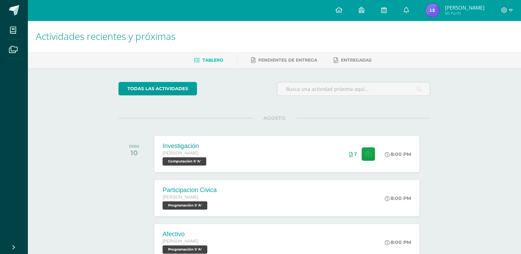
click at [436, 9] on img at bounding box center [433, 10] width 14 height 14
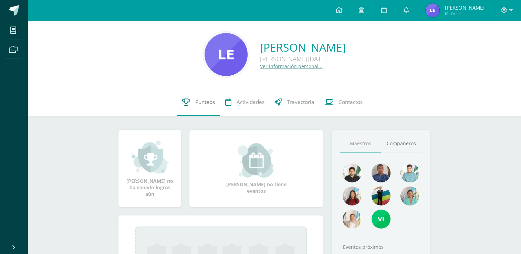
click at [187, 101] on icon at bounding box center [186, 102] width 8 height 7
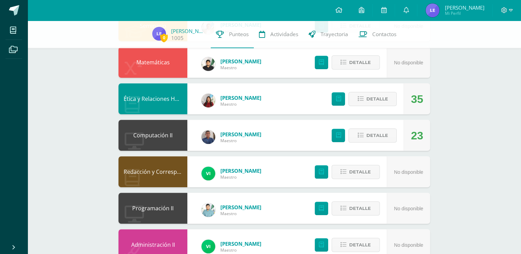
scroll to position [237, 0]
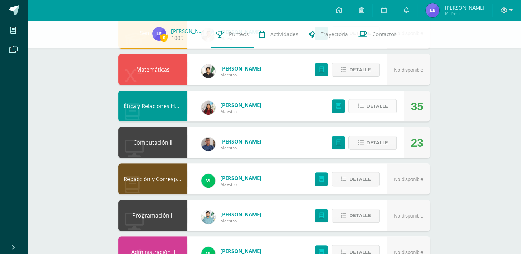
click at [376, 109] on span "Detalle" at bounding box center [377, 106] width 22 height 13
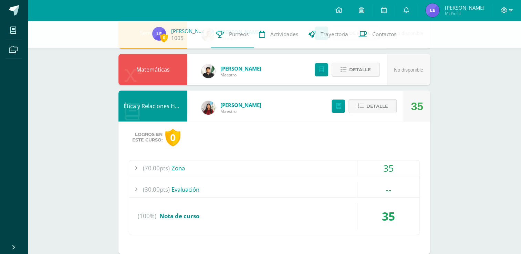
click at [371, 103] on span "Detalle" at bounding box center [377, 106] width 22 height 13
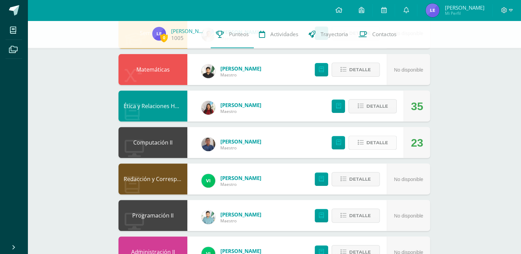
click at [380, 144] on span "Detalle" at bounding box center [377, 142] width 22 height 13
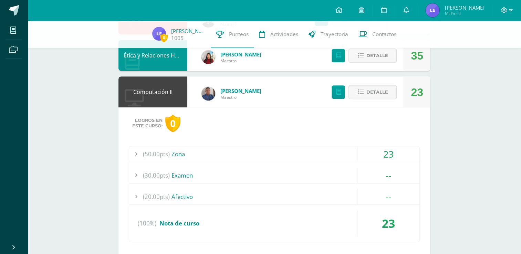
scroll to position [288, 0]
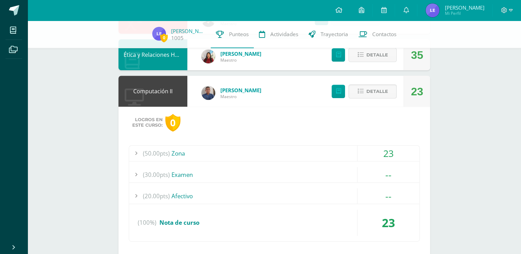
click at [196, 155] on div "(50.00pts) Zona" at bounding box center [274, 154] width 290 height 16
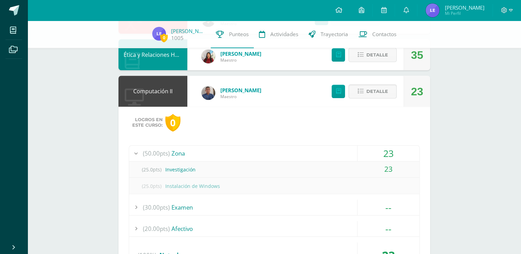
click at [312, 208] on div "(30.00pts) Examen" at bounding box center [274, 208] width 290 height 16
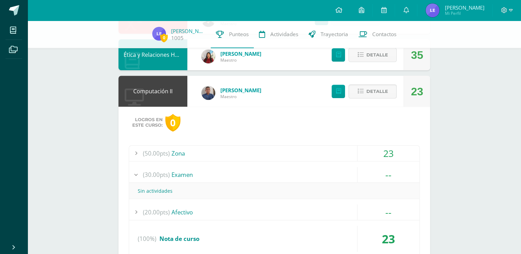
click at [312, 208] on div "(20.00pts) Afectivo" at bounding box center [274, 213] width 290 height 16
click at [364, 56] on icon at bounding box center [361, 55] width 6 height 6
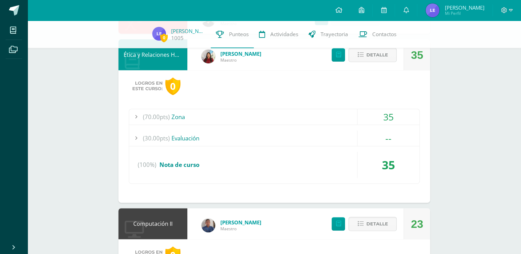
click at [249, 115] on div "(70.00pts) Zona" at bounding box center [274, 117] width 290 height 16
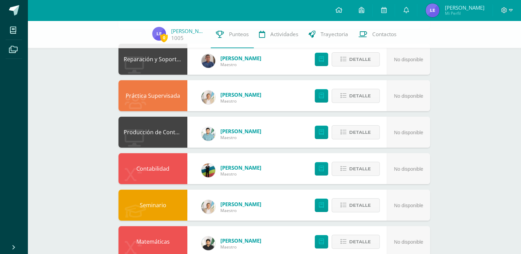
scroll to position [0, 0]
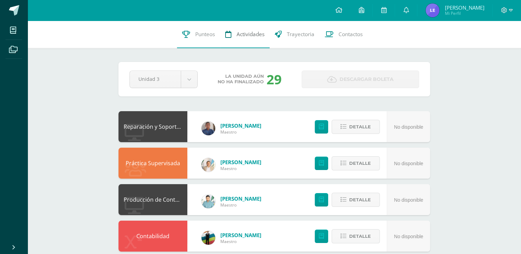
click at [253, 35] on span "Actividades" at bounding box center [251, 34] width 28 height 7
